Goal: Information Seeking & Learning: Understand process/instructions

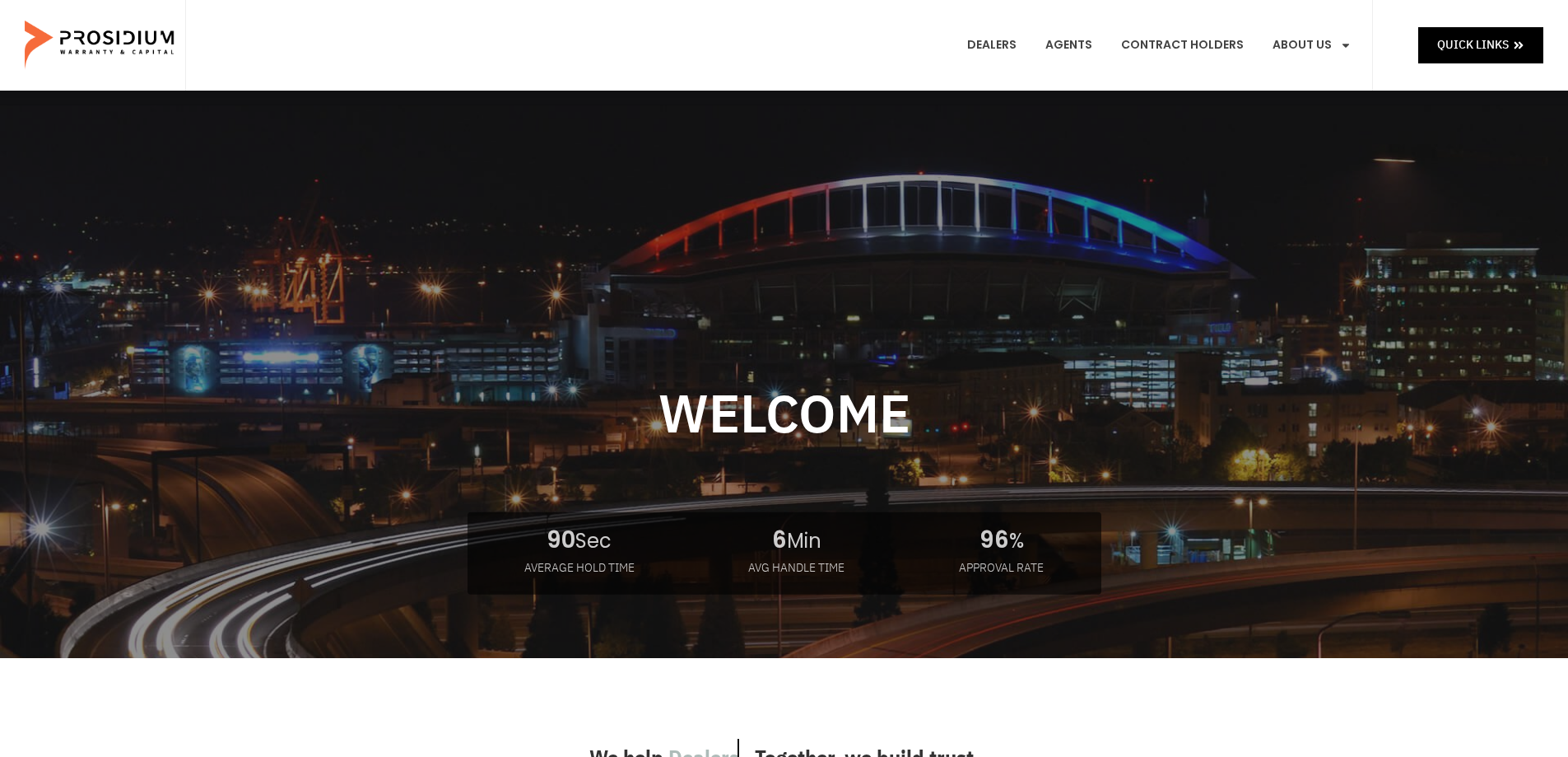
click at [1473, 42] on e-page-transition at bounding box center [784, 378] width 1568 height 757
click at [1238, 48] on link "Contract Holders" at bounding box center [1182, 45] width 147 height 61
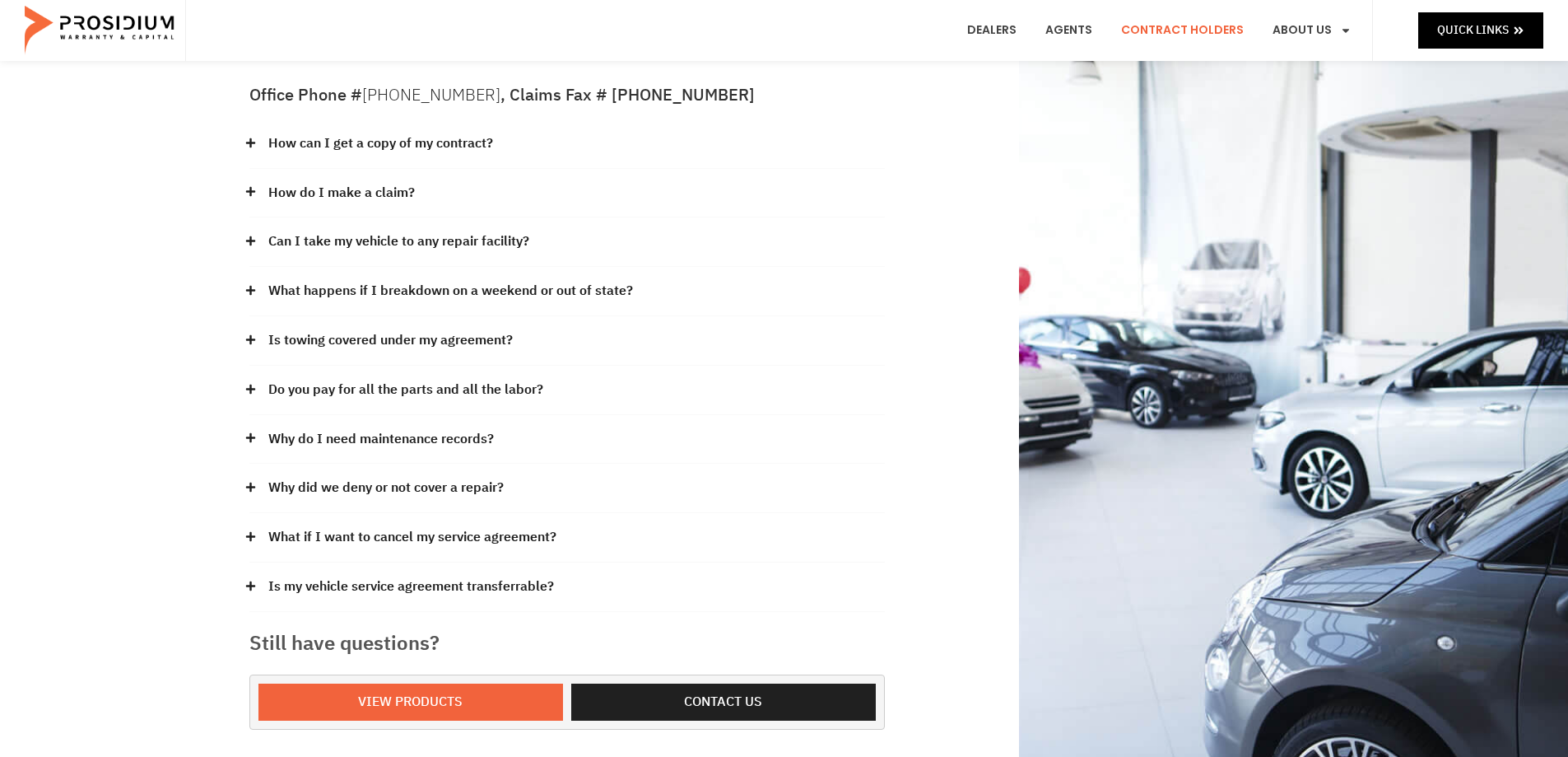
scroll to position [247, 0]
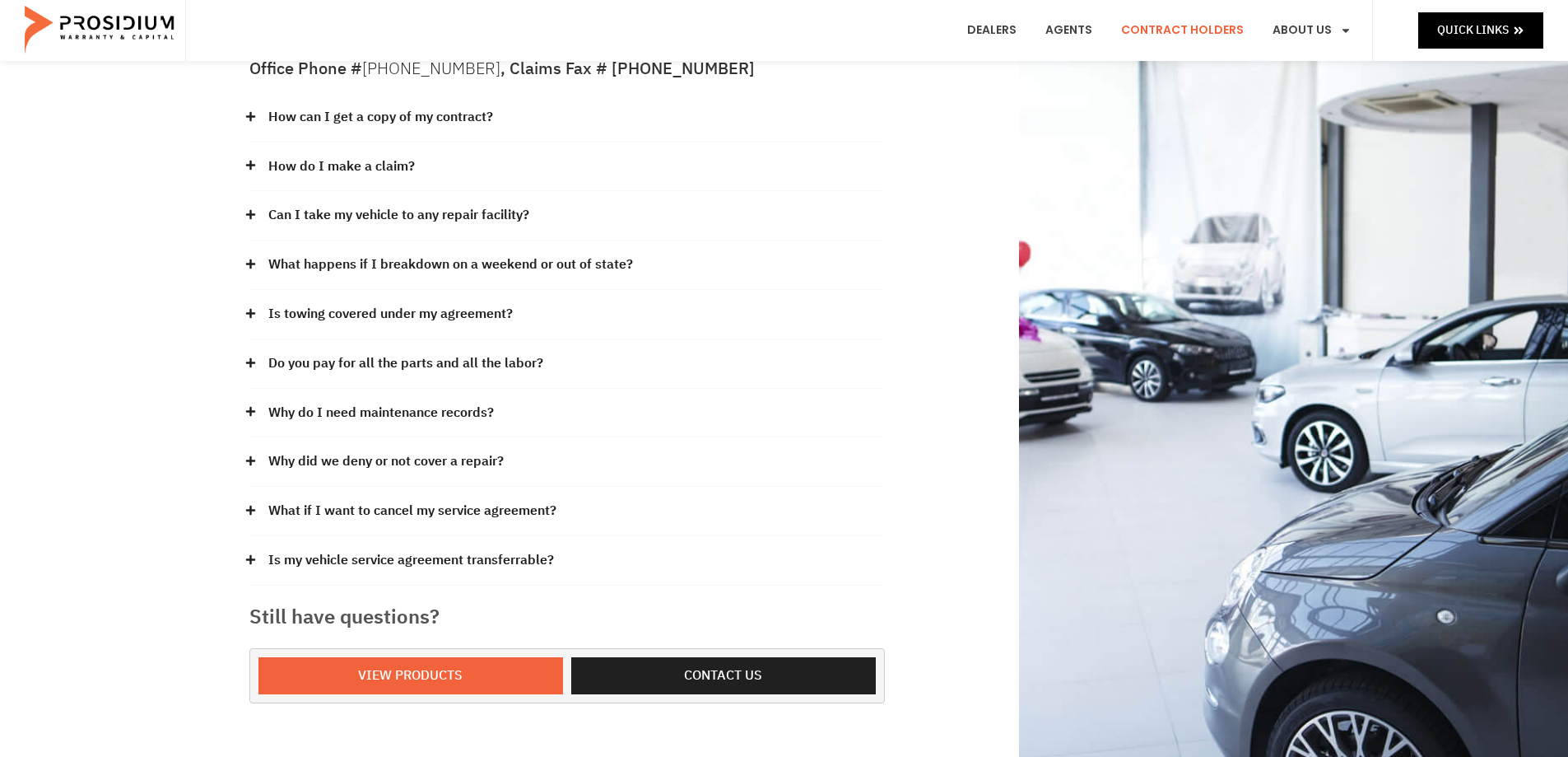
click at [542, 549] on link "Is my vehicle service agreement transferrable?" at bounding box center [411, 561] width 285 height 24
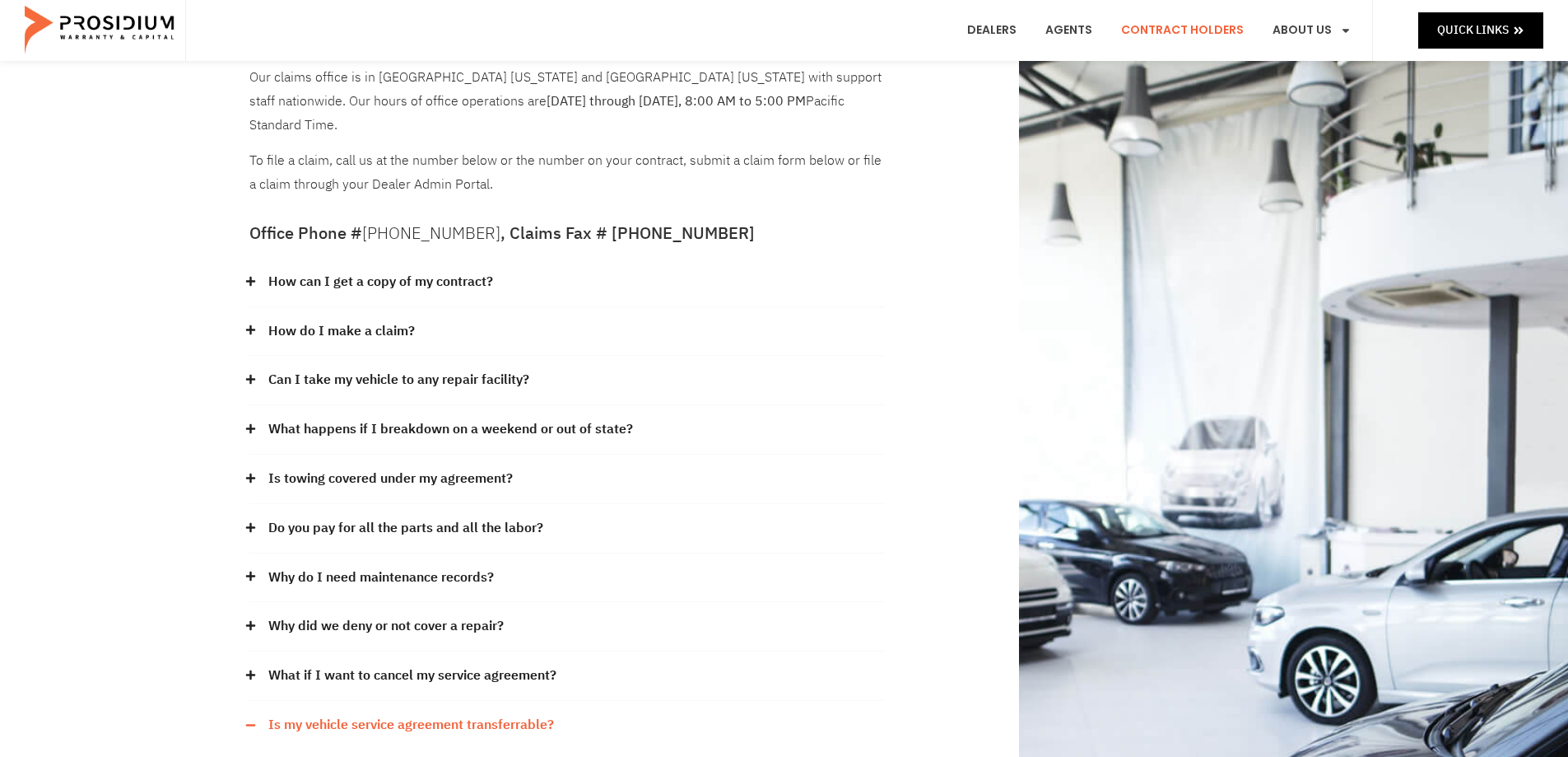
scroll to position [0, 0]
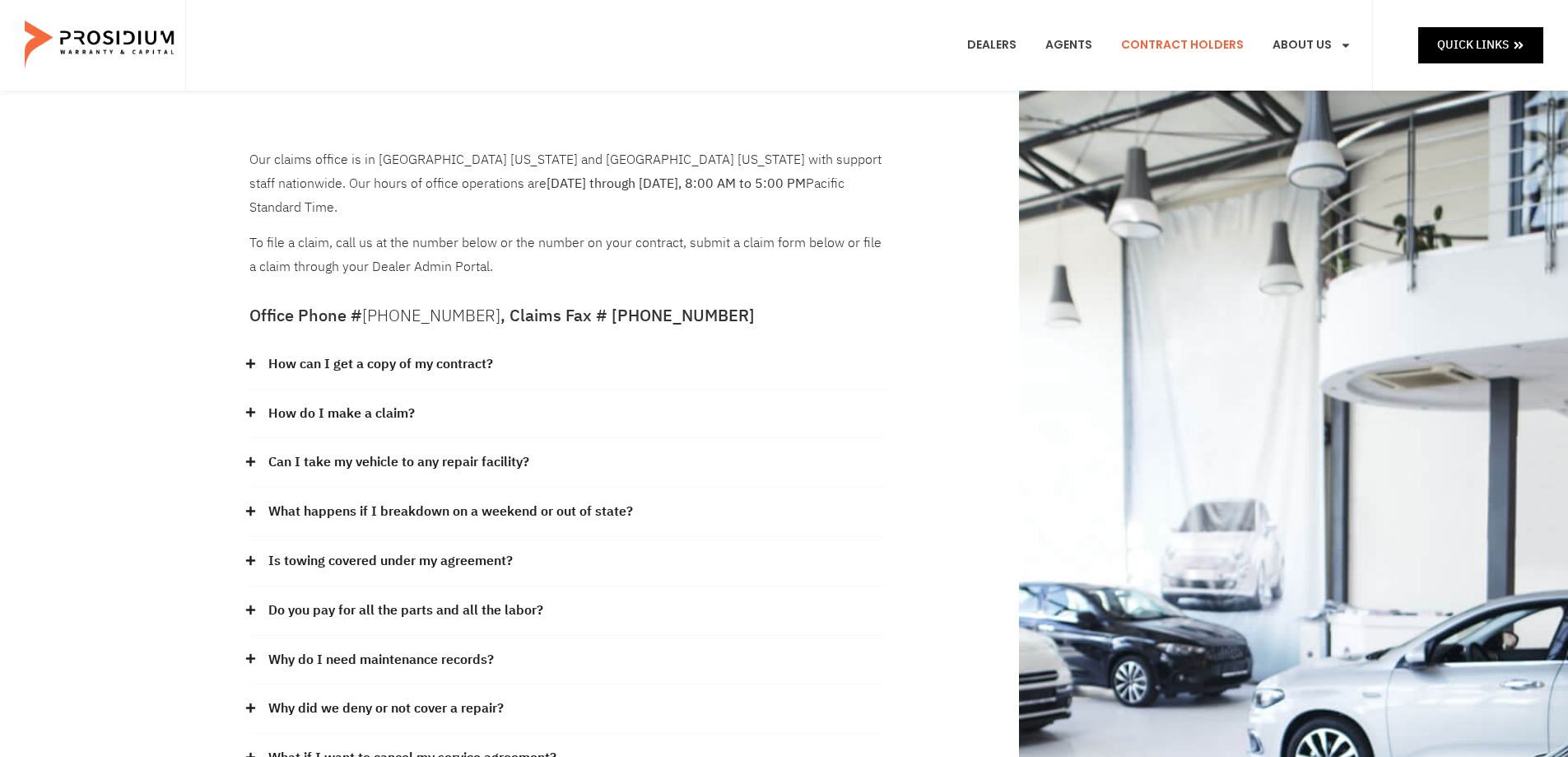
click at [459, 352] on link "How can I get a copy of my contract?" at bounding box center [381, 364] width 225 height 24
